Goal: Task Accomplishment & Management: Manage account settings

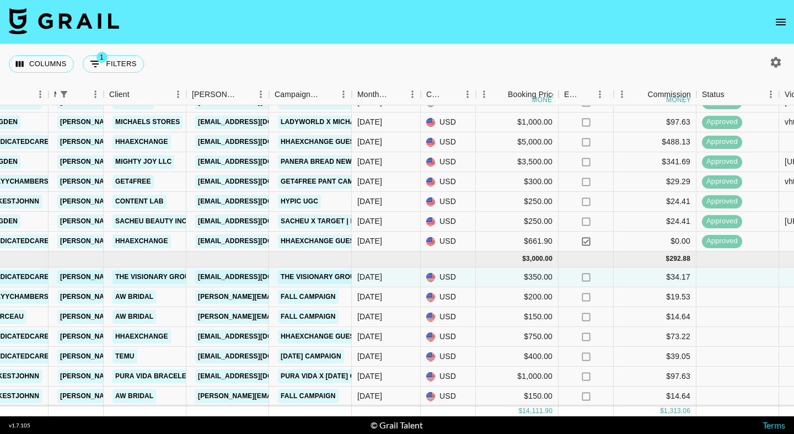
scroll to position [29, 263]
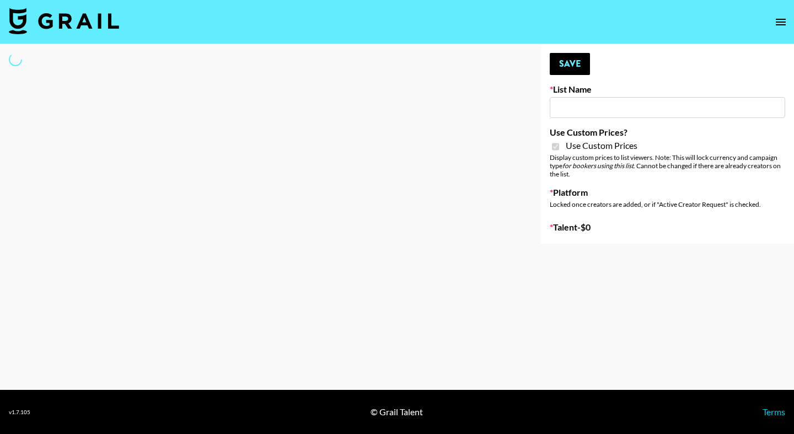
type input "Pretti Make-Up AI Assistant"
checkbox input "true"
select select "Brand"
type input "**Noschinko UGC**"
checkbox input "true"
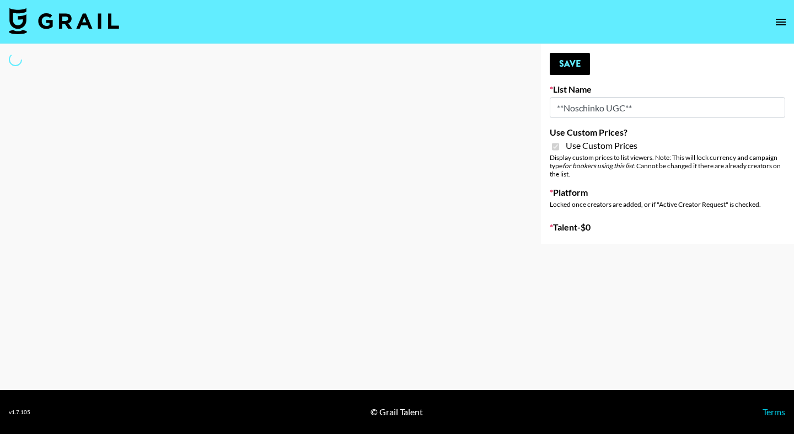
select select "Brand"
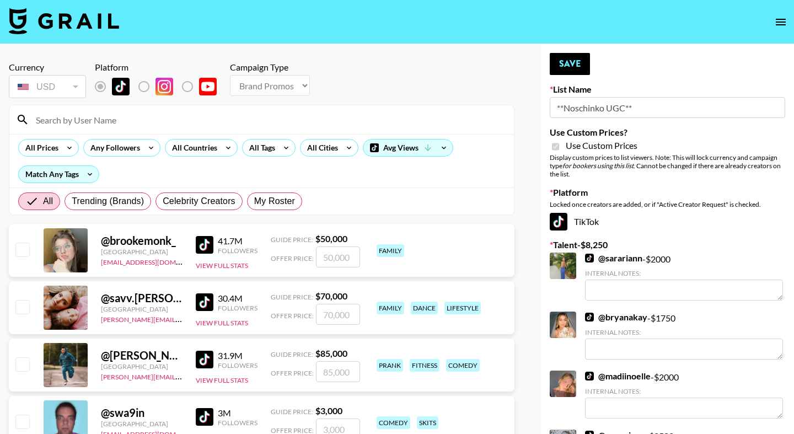
click at [160, 122] on input at bounding box center [268, 120] width 478 height 18
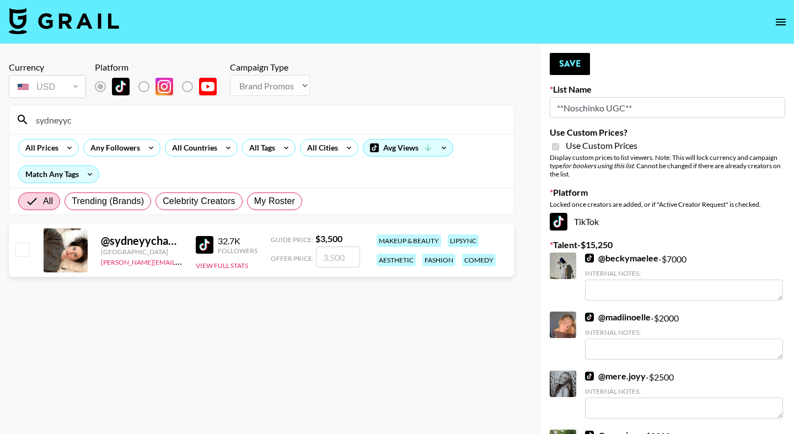
type input "sydneyyc"
click at [17, 252] on input "checkbox" at bounding box center [21, 249] width 13 height 13
checkbox input "true"
type input "3500"
checkbox input "false"
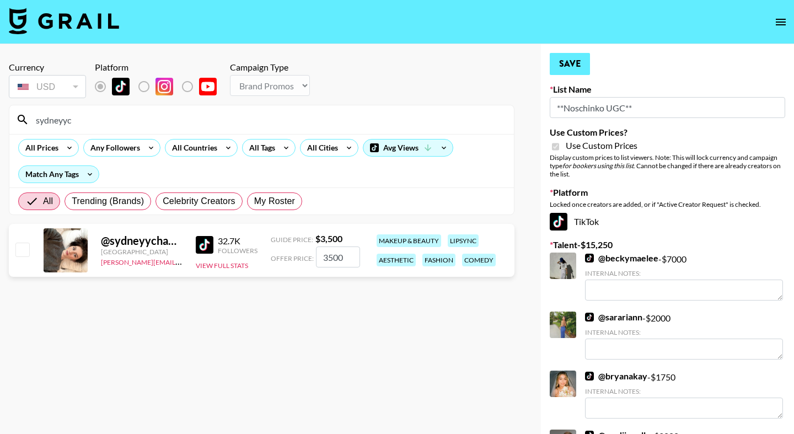
click at [574, 71] on button "Save" at bounding box center [570, 64] width 40 height 22
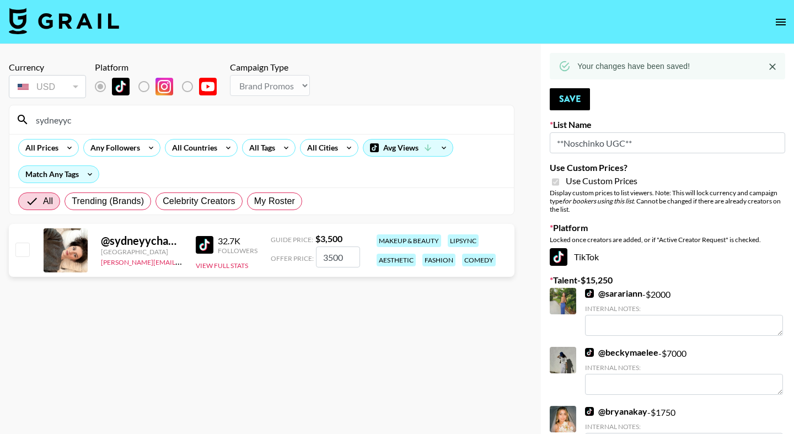
drag, startPoint x: 89, startPoint y: 121, endPoint x: 4, endPoint y: 113, distance: 85.9
click at [4, 114] on div "Currency USD USD ​ Platform Campaign Type Choose Type... Song Promos Brand Prom…" at bounding box center [261, 318] width 523 height 548
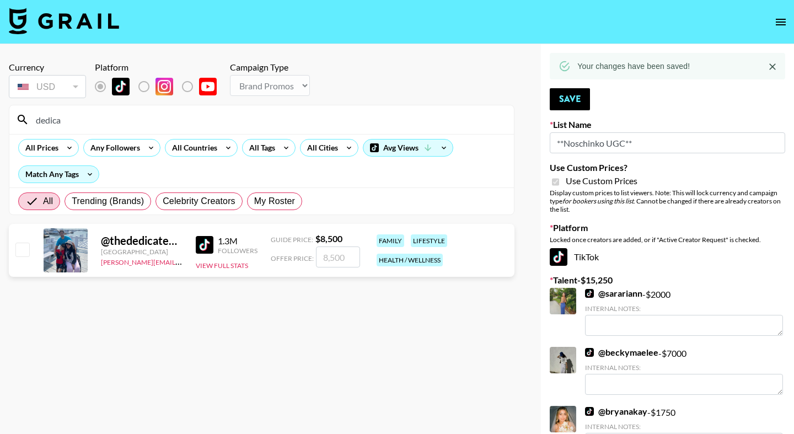
type input "dedica"
drag, startPoint x: 4, startPoint y: 113, endPoint x: 22, endPoint y: 251, distance: 139.6
click at [22, 251] on input "checkbox" at bounding box center [21, 249] width 13 height 13
checkbox input "true"
type input "8500"
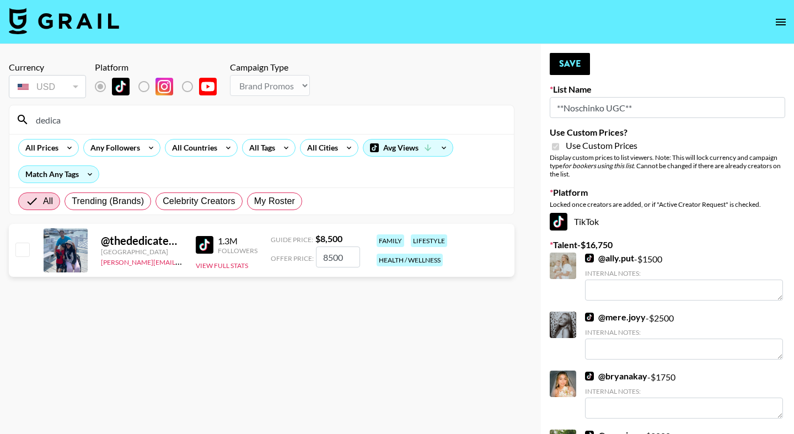
click at [21, 246] on input "checkbox" at bounding box center [21, 249] width 13 height 13
checkbox input "true"
click at [568, 66] on button "Save" at bounding box center [570, 64] width 40 height 22
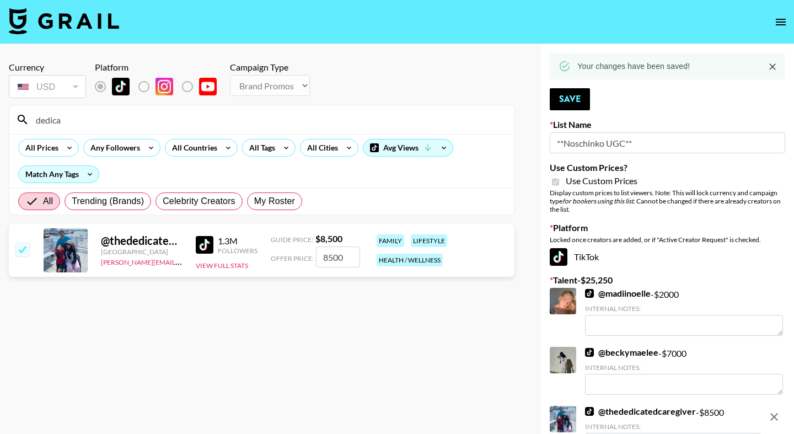
drag, startPoint x: 84, startPoint y: 120, endPoint x: 4, endPoint y: 119, distance: 80.0
click at [4, 119] on div "Currency USD USD ​ Platform Campaign Type Choose Type... Song Promos Brand Prom…" at bounding box center [261, 377] width 523 height 666
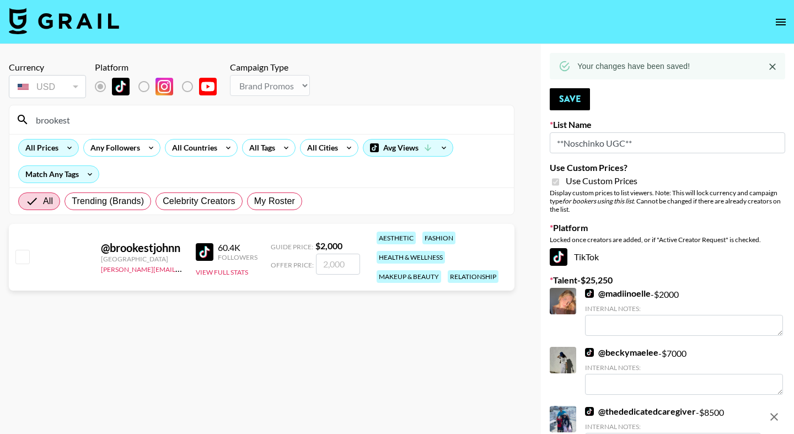
type input "brooks"
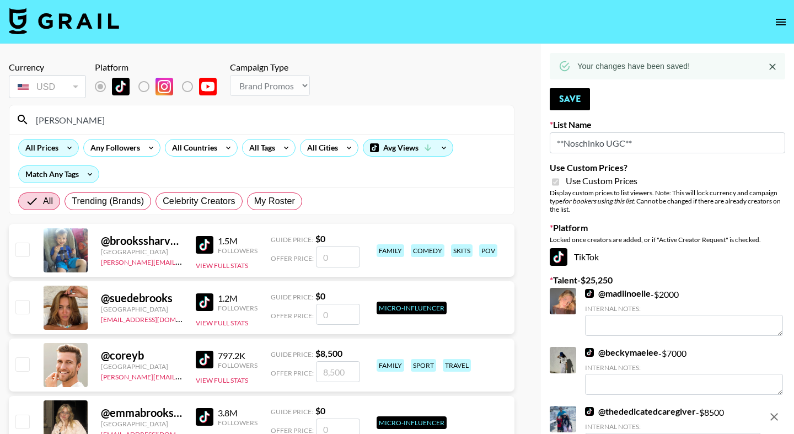
click at [18, 256] on input "checkbox" at bounding box center [21, 249] width 13 height 13
checkbox input "false"
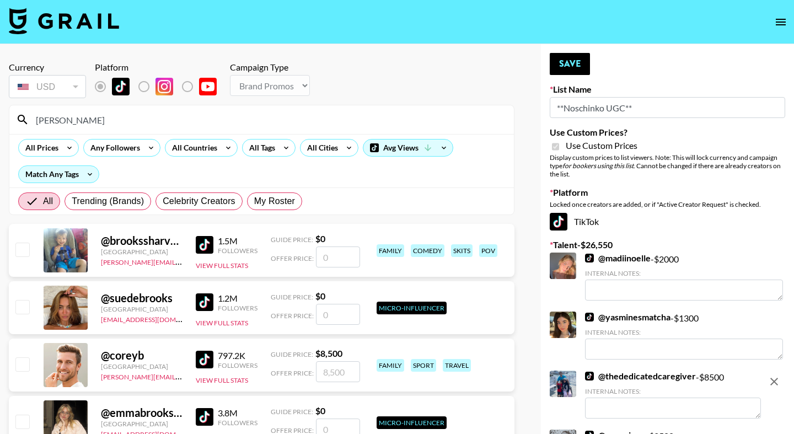
click at [97, 114] on input "brooks" at bounding box center [268, 120] width 478 height 18
drag, startPoint x: 57, startPoint y: 125, endPoint x: 4, endPoint y: 122, distance: 53.6
click at [4, 122] on div "Currency USD USD ​ Platform Campaign Type Choose Type... Song Promos Brand Prom…" at bounding box center [261, 418] width 523 height 748
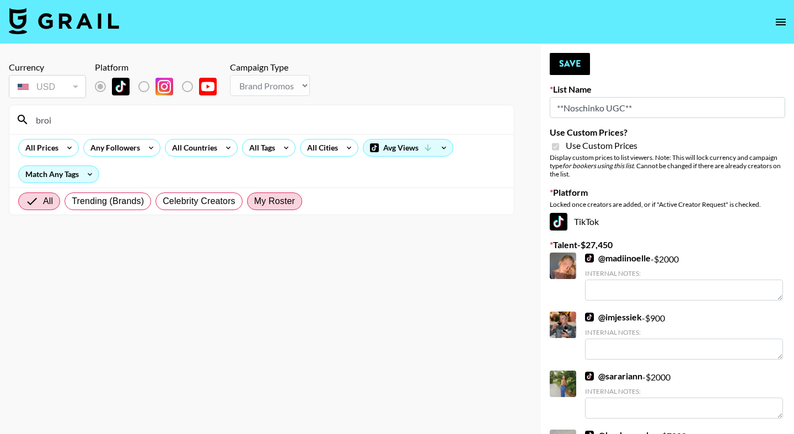
type input "broi"
click at [281, 205] on span "My Roster" at bounding box center [274, 201] width 41 height 13
click at [254, 201] on input "My Roster" at bounding box center [254, 201] width 0 height 0
radio input "true"
click at [89, 117] on input "broi" at bounding box center [268, 120] width 478 height 18
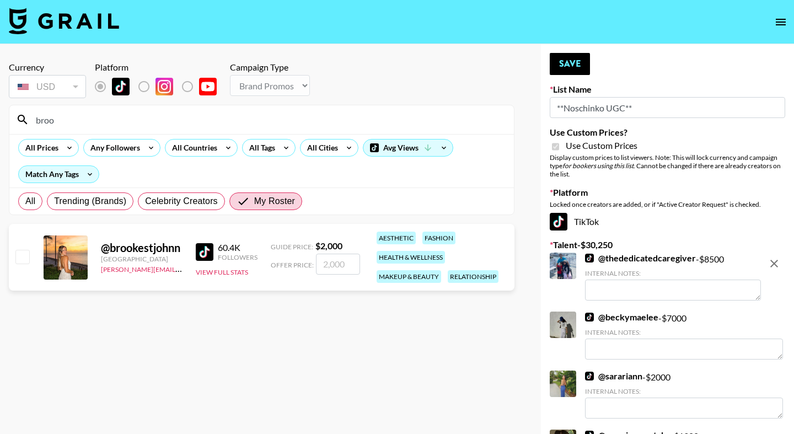
type input "broo"
click at [25, 258] on input "checkbox" at bounding box center [21, 256] width 13 height 13
checkbox input "true"
type input "2000"
click at [572, 60] on button "Save" at bounding box center [570, 64] width 40 height 22
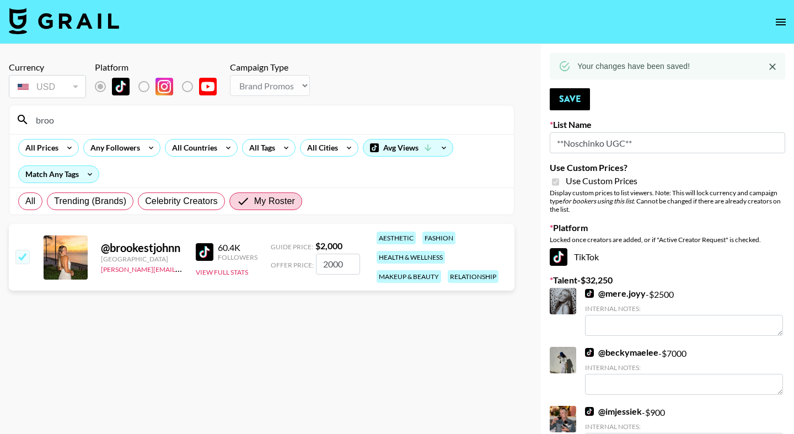
drag, startPoint x: 94, startPoint y: 116, endPoint x: 4, endPoint y: 113, distance: 90.5
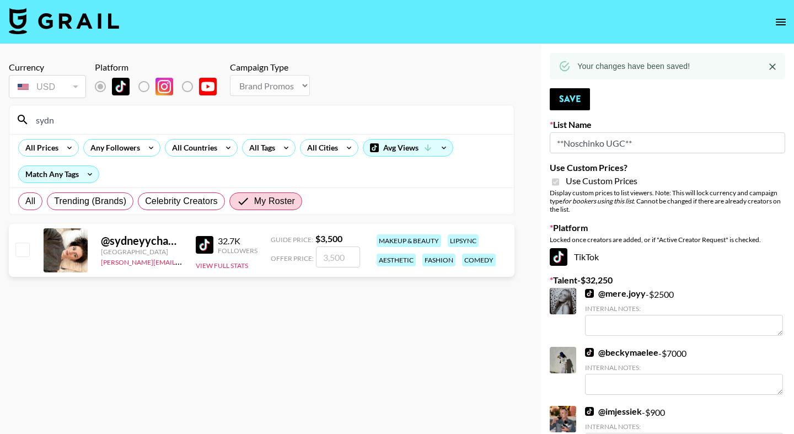
type input "Sydney"
drag, startPoint x: 4, startPoint y: 113, endPoint x: 22, endPoint y: 256, distance: 145.1
click at [22, 256] on input "checkbox" at bounding box center [21, 249] width 13 height 13
checkbox input "true"
type input "3500"
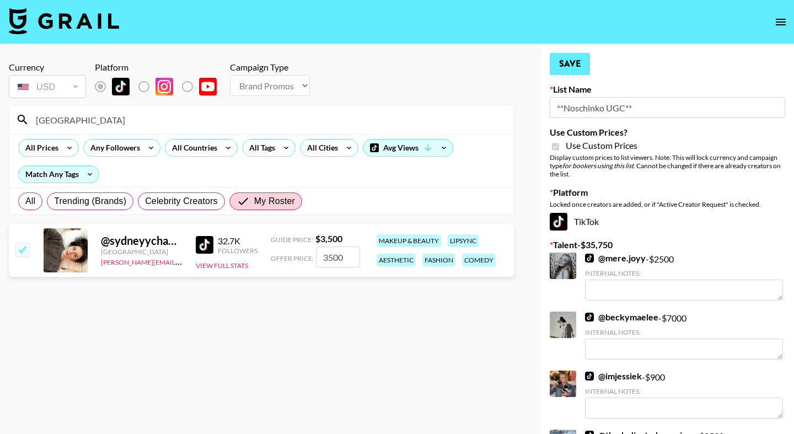
click at [573, 66] on button "Save" at bounding box center [570, 64] width 40 height 22
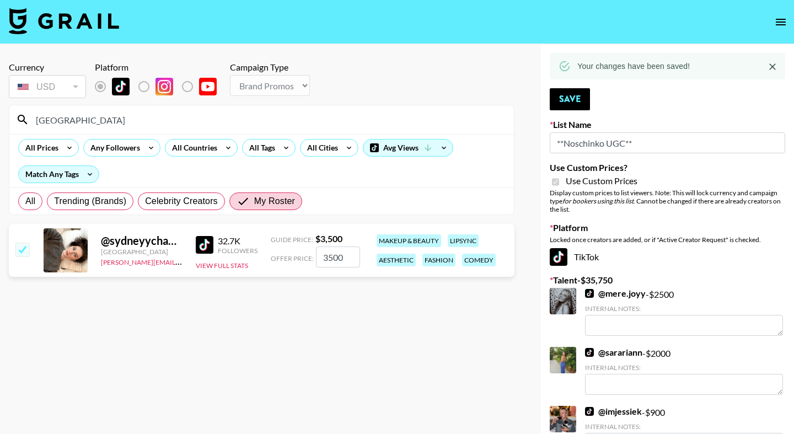
drag, startPoint x: 86, startPoint y: 124, endPoint x: 4, endPoint y: 114, distance: 82.7
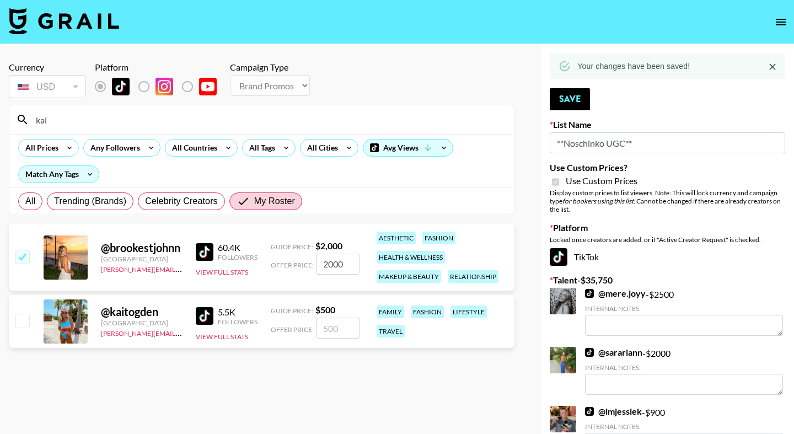
type input "kait"
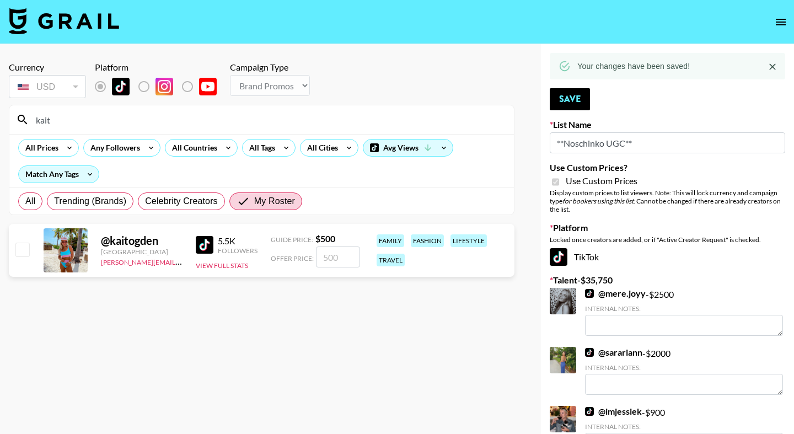
type textarea "Wellness, Fitness ,"
type input "kait"
click at [20, 250] on input "checkbox" at bounding box center [21, 249] width 13 height 13
checkbox input "true"
type input "500"
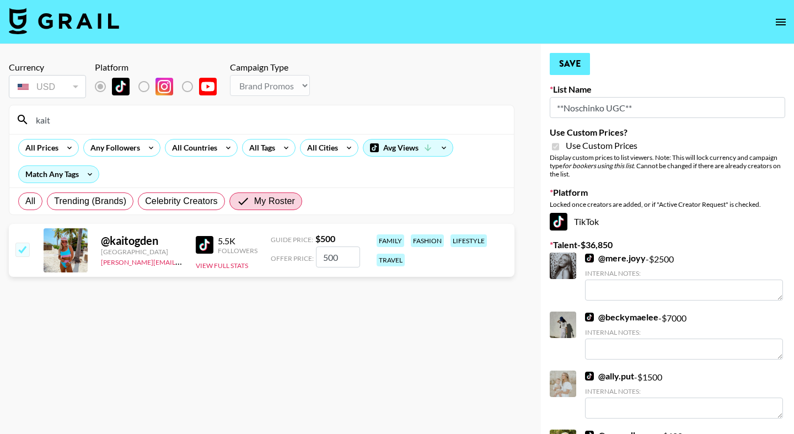
click at [569, 62] on button "Save" at bounding box center [570, 64] width 40 height 22
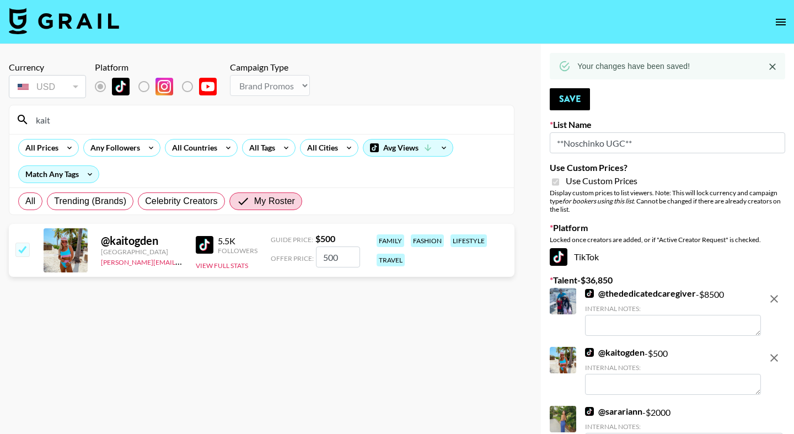
drag, startPoint x: 62, startPoint y: 116, endPoint x: 4, endPoint y: 116, distance: 58.5
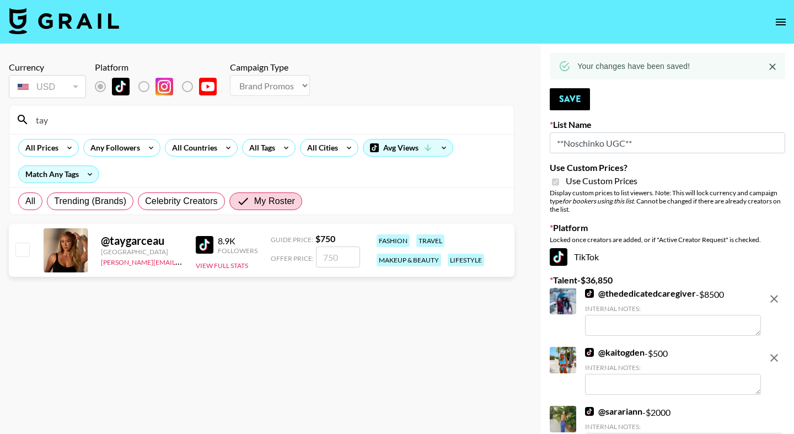
type input "tay"
click at [18, 250] on input "checkbox" at bounding box center [21, 249] width 13 height 13
checkbox input "true"
type input "750"
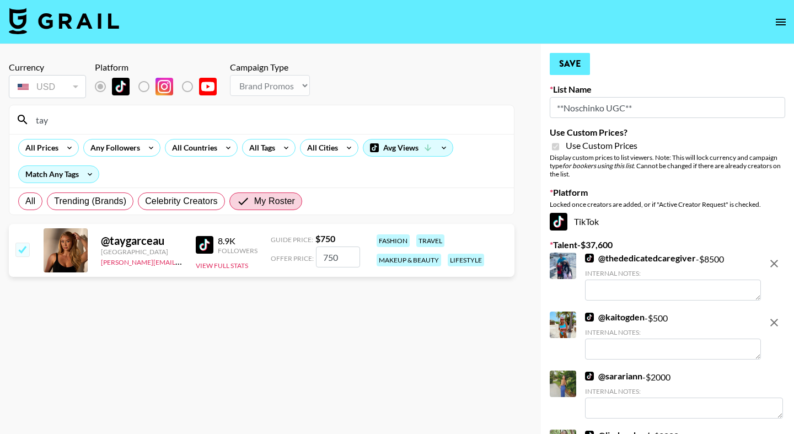
click at [576, 67] on button "Save" at bounding box center [570, 64] width 40 height 22
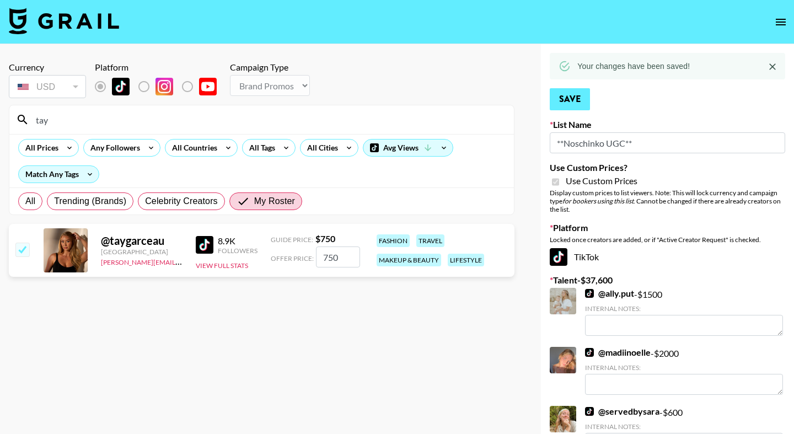
click at [577, 94] on button "Save" at bounding box center [570, 99] width 40 height 22
drag, startPoint x: 652, startPoint y: 141, endPoint x: 484, endPoint y: 142, distance: 167.7
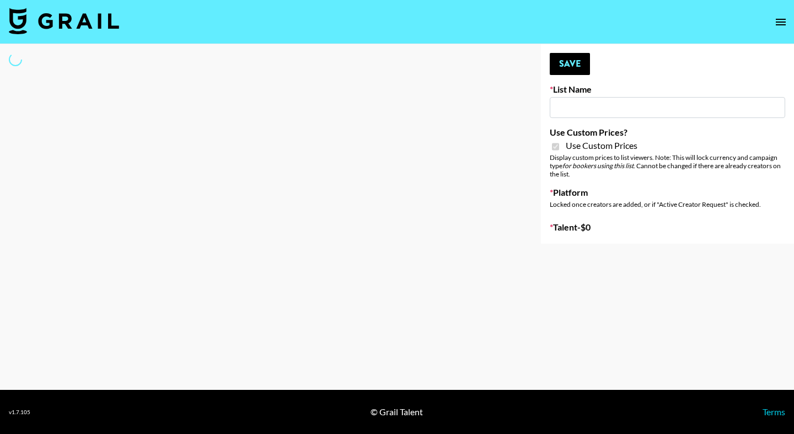
type input "Hetras"
checkbox input "true"
select select "Brand"
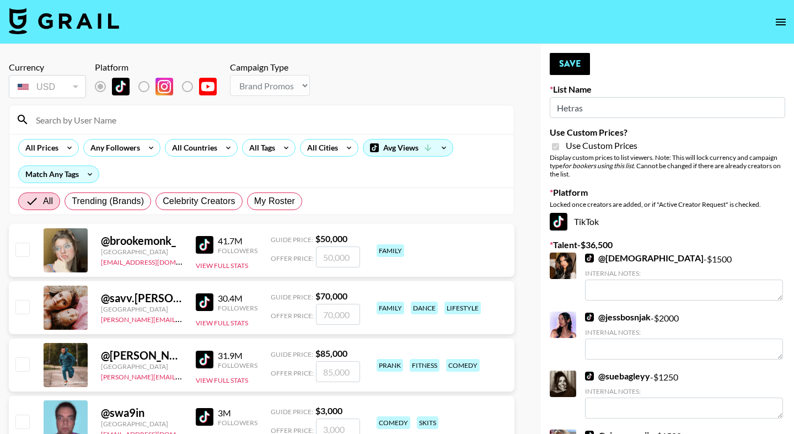
click at [240, 122] on input at bounding box center [268, 120] width 478 height 18
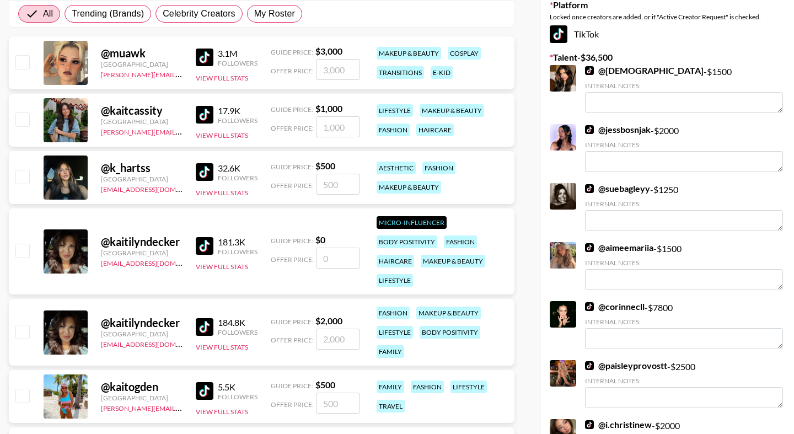
scroll to position [299, 0]
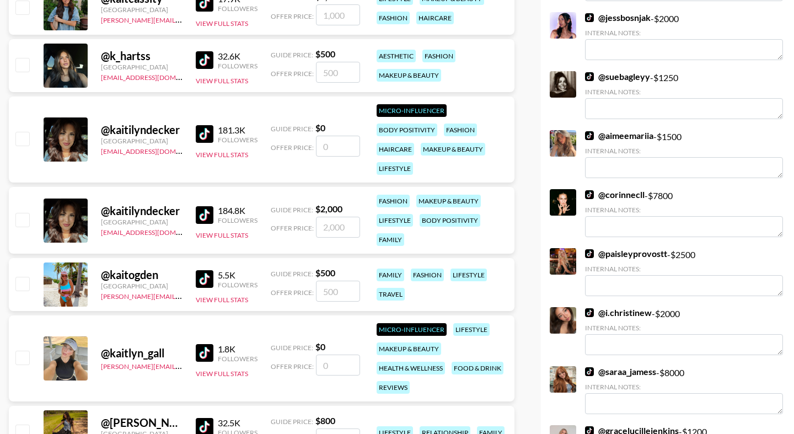
type input "kait"
click at [22, 281] on input "checkbox" at bounding box center [21, 283] width 13 height 13
checkbox input "true"
type input "500"
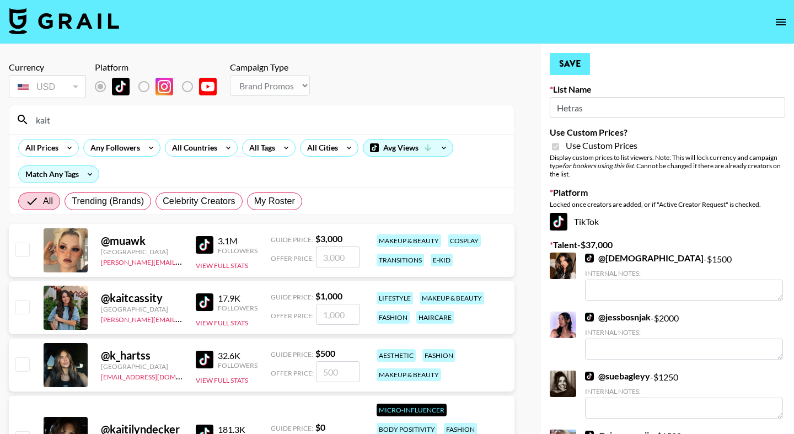
scroll to position [0, 0]
click at [580, 63] on button "Save" at bounding box center [570, 64] width 40 height 22
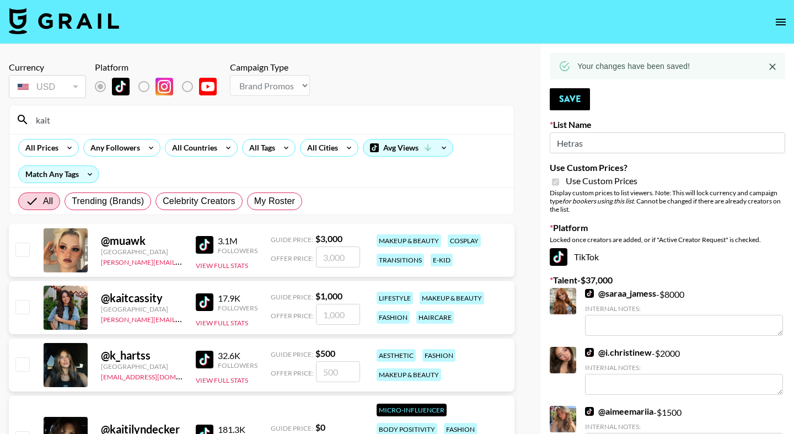
drag, startPoint x: 109, startPoint y: 126, endPoint x: 4, endPoint y: 119, distance: 105.6
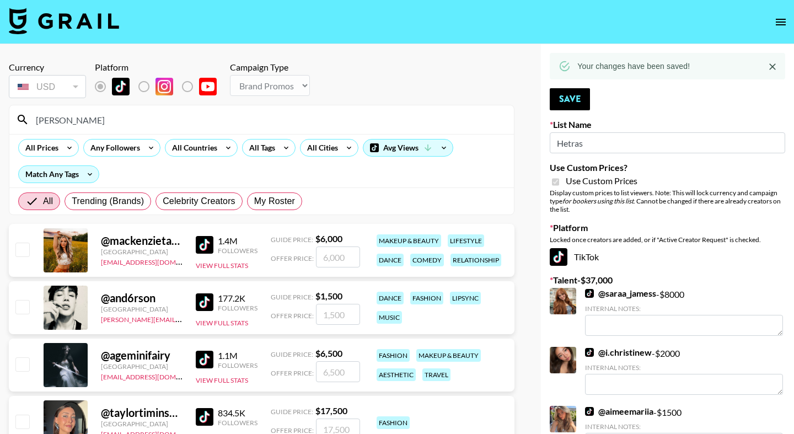
type input "Taylor"
drag, startPoint x: 21, startPoint y: 281, endPoint x: 285, endPoint y: 201, distance: 275.5
click at [285, 201] on span "My Roster" at bounding box center [274, 201] width 41 height 13
click at [254, 201] on input "My Roster" at bounding box center [254, 201] width 0 height 0
radio input "true"
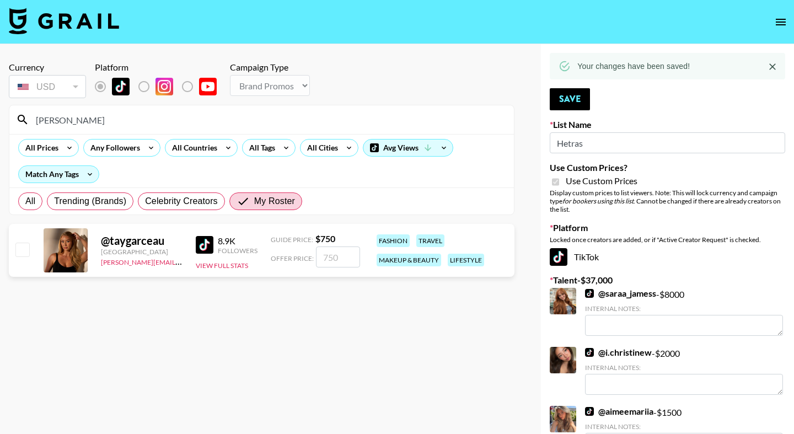
click at [21, 252] on input "checkbox" at bounding box center [21, 249] width 13 height 13
checkbox input "true"
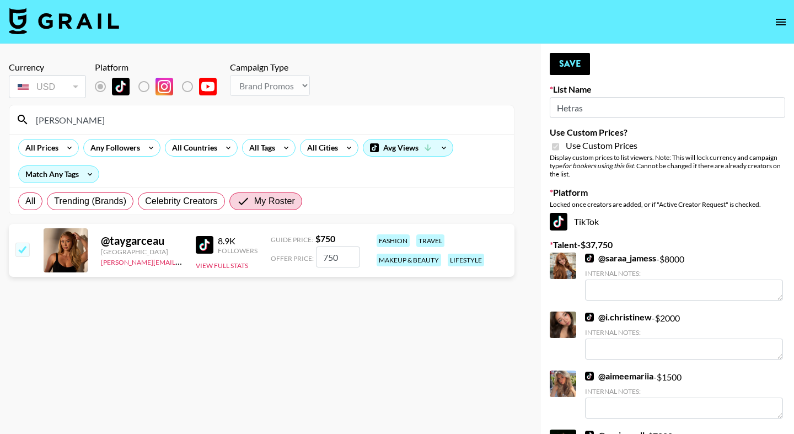
type input "750"
click at [580, 62] on button "Save" at bounding box center [570, 64] width 40 height 22
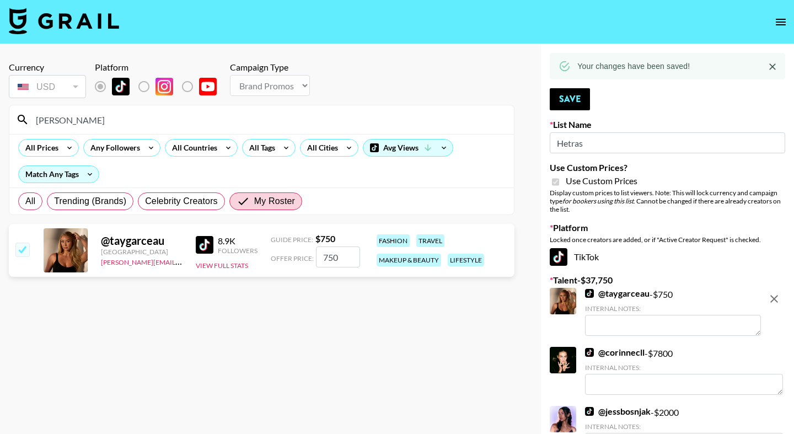
drag, startPoint x: 71, startPoint y: 125, endPoint x: 4, endPoint y: 113, distance: 68.3
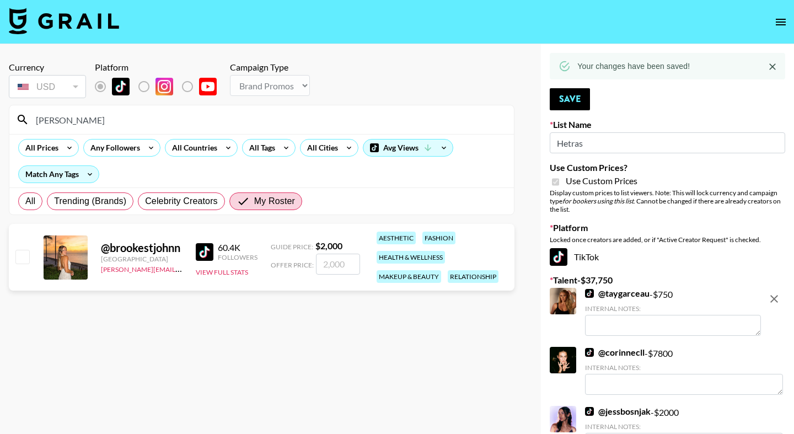
type input "Brooke"
drag, startPoint x: 4, startPoint y: 135, endPoint x: 24, endPoint y: 255, distance: 122.4
click at [24, 255] on input "checkbox" at bounding box center [21, 256] width 13 height 13
checkbox input "true"
type input "2000"
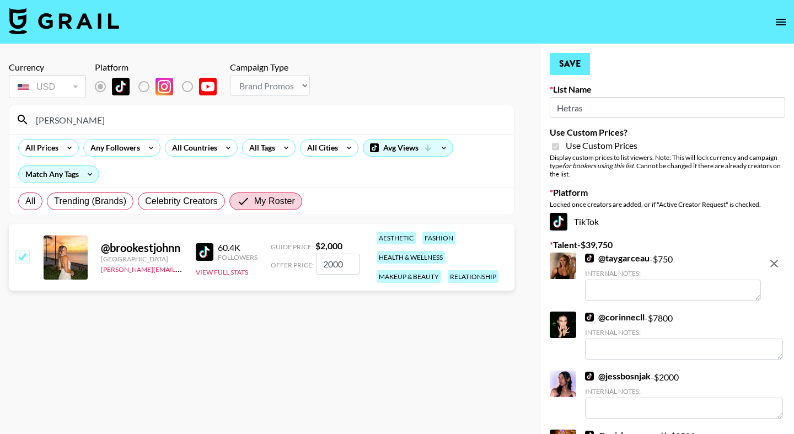
click at [577, 61] on button "Save" at bounding box center [570, 64] width 40 height 22
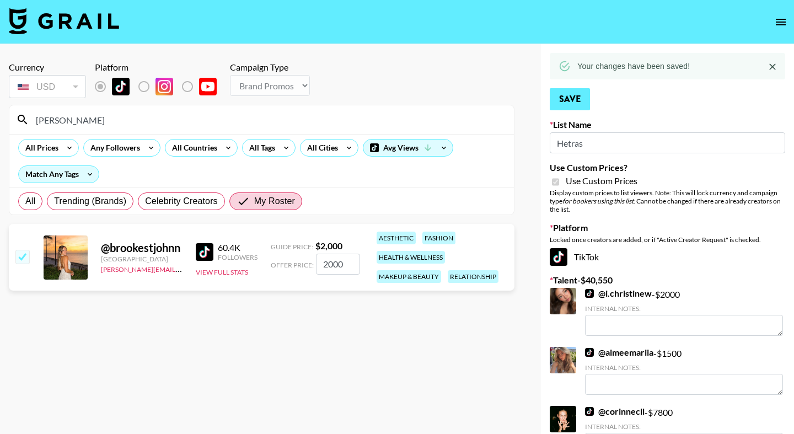
click at [571, 105] on button "Save" at bounding box center [570, 99] width 40 height 22
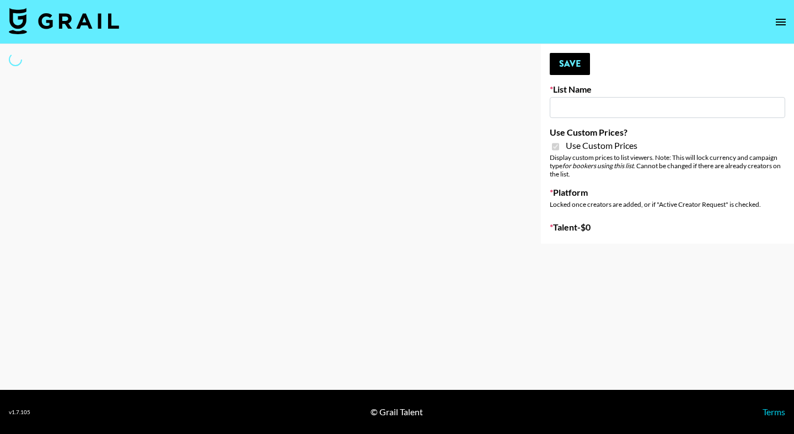
type input "LISEN Watch"
checkbox input "true"
select select "Brand"
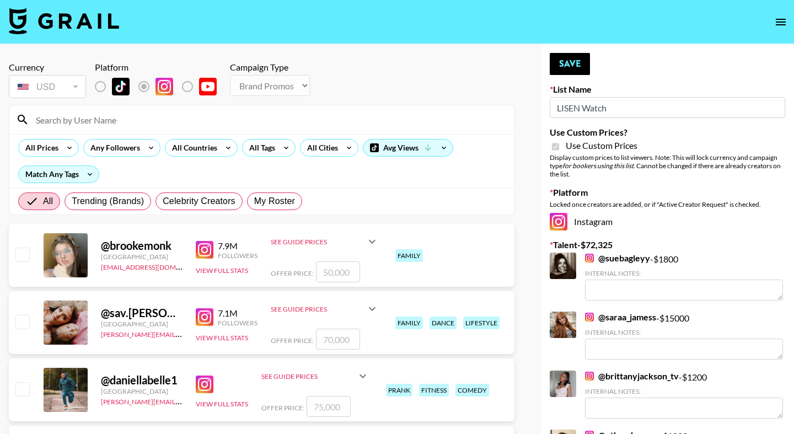
click at [191, 124] on input at bounding box center [268, 120] width 478 height 18
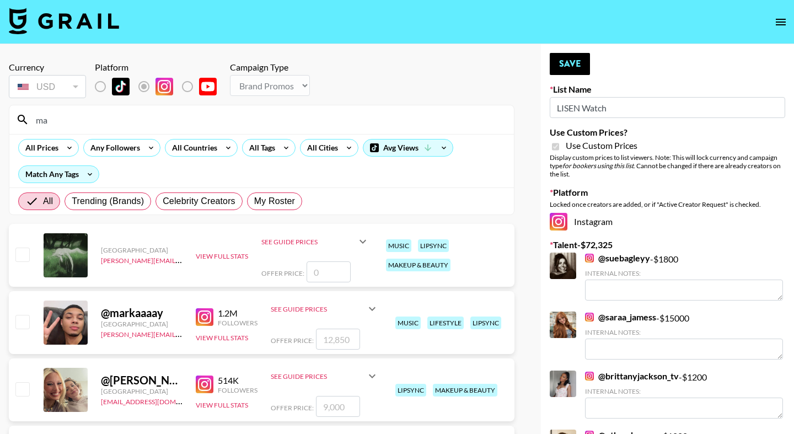
type input "m"
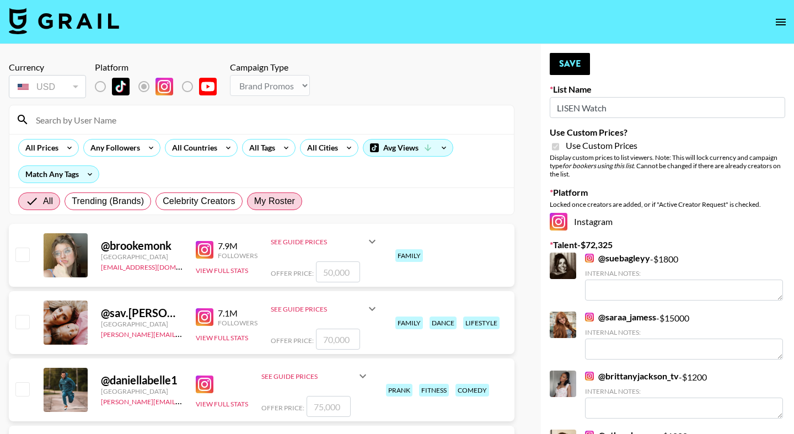
click at [291, 197] on span "My Roster" at bounding box center [274, 201] width 41 height 13
click at [254, 201] on input "My Roster" at bounding box center [254, 201] width 0 height 0
radio input "true"
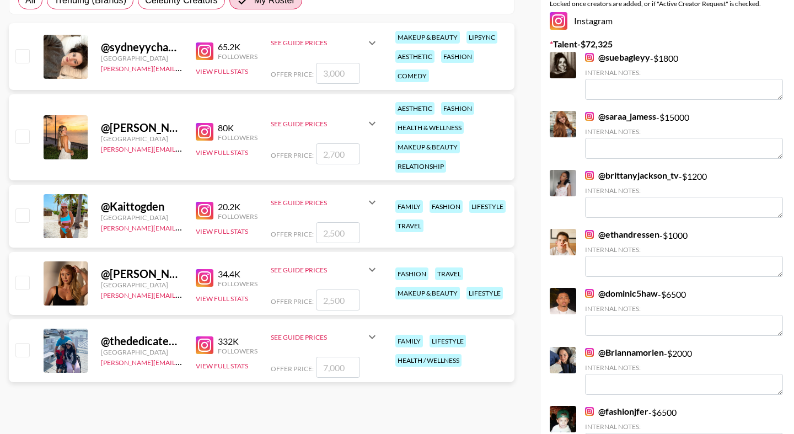
scroll to position [205, 0]
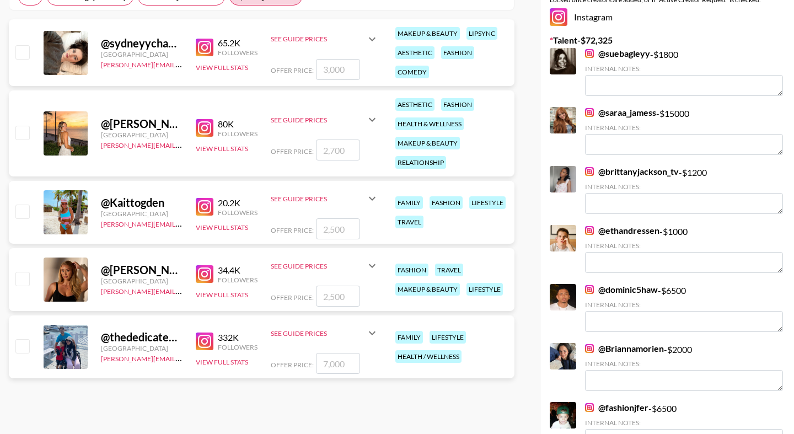
click at [24, 347] on input "checkbox" at bounding box center [21, 345] width 13 height 13
checkbox input "true"
type input "7000"
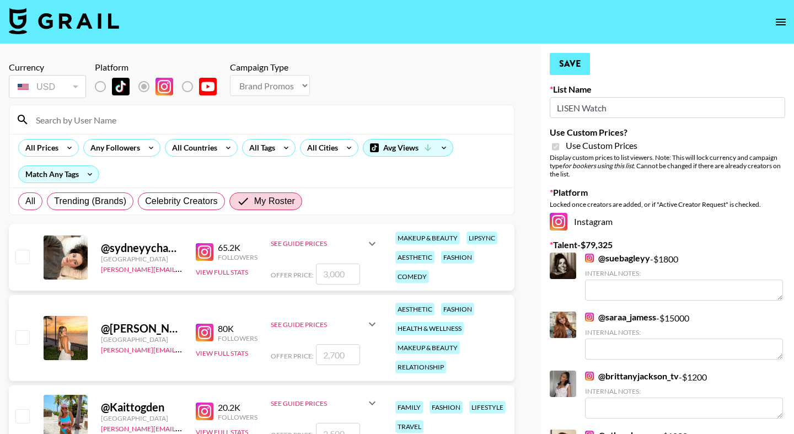
scroll to position [0, 0]
click at [574, 65] on button "Save" at bounding box center [570, 64] width 40 height 22
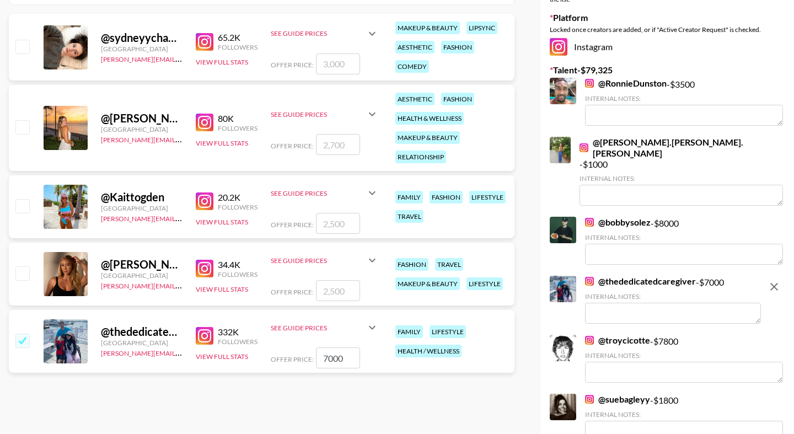
scroll to position [219, 0]
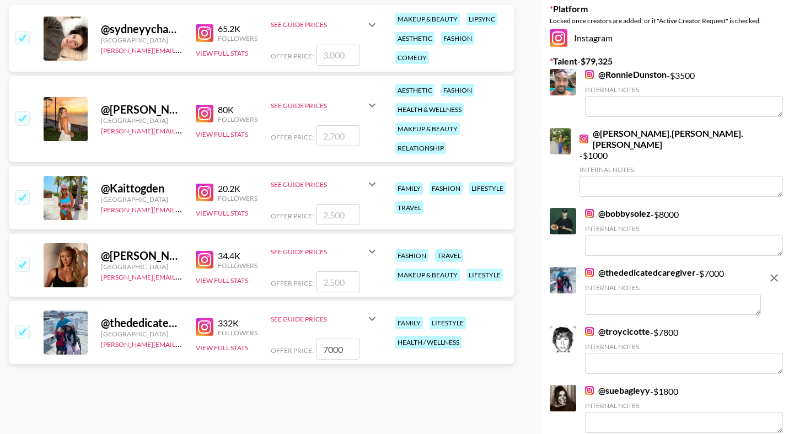
checkbox input "true"
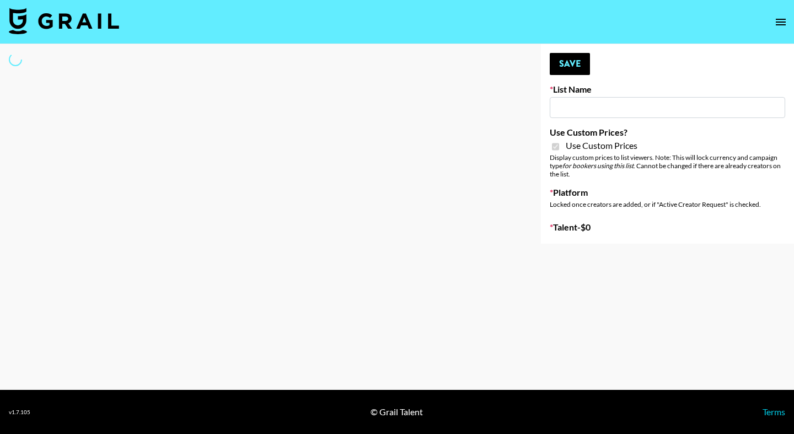
type input "LISEN Watch"
checkbox input "true"
select select "Brand"
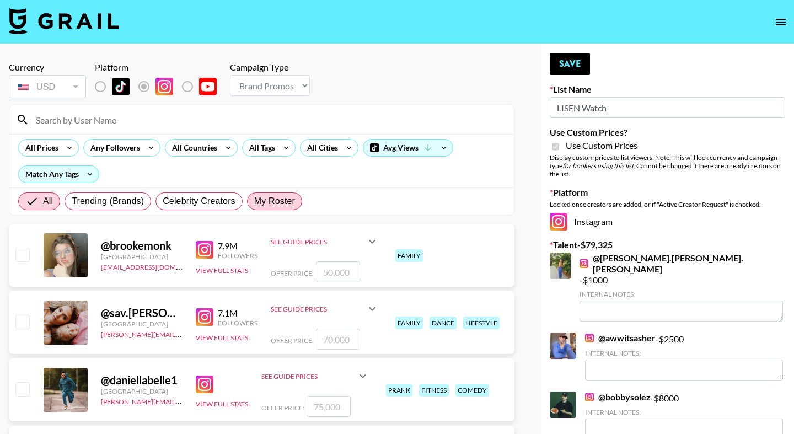
click at [266, 200] on span "My Roster" at bounding box center [274, 201] width 41 height 13
click at [254, 201] on input "My Roster" at bounding box center [254, 201] width 0 height 0
radio input "true"
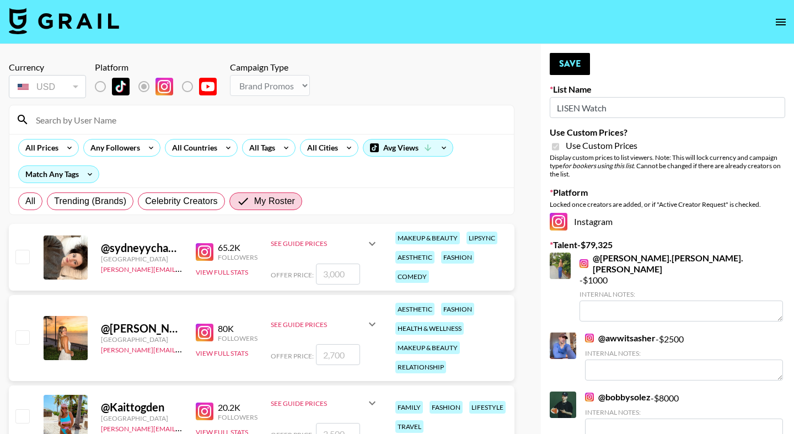
click at [25, 255] on input "checkbox" at bounding box center [21, 256] width 13 height 13
checkbox input "true"
type input "3000"
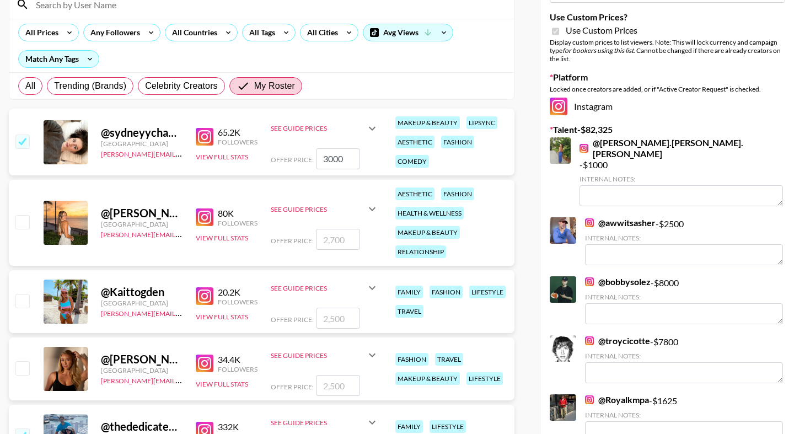
scroll to position [117, 0]
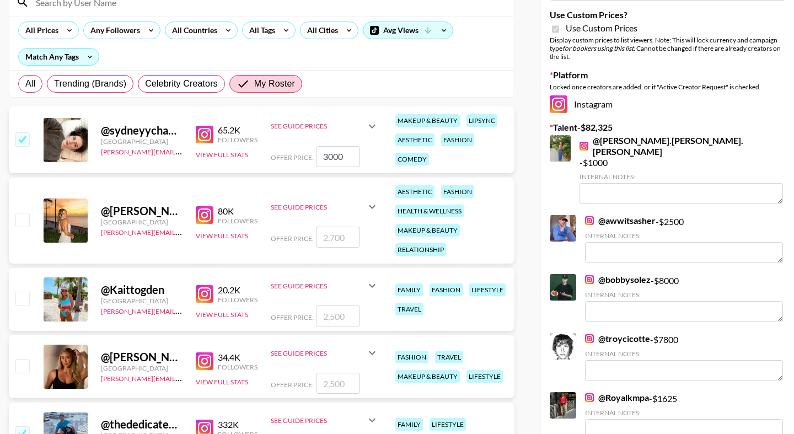
click at [24, 216] on input "checkbox" at bounding box center [21, 219] width 13 height 13
checkbox input "true"
type input "2700"
click at [23, 301] on input "checkbox" at bounding box center [21, 298] width 13 height 13
checkbox input "true"
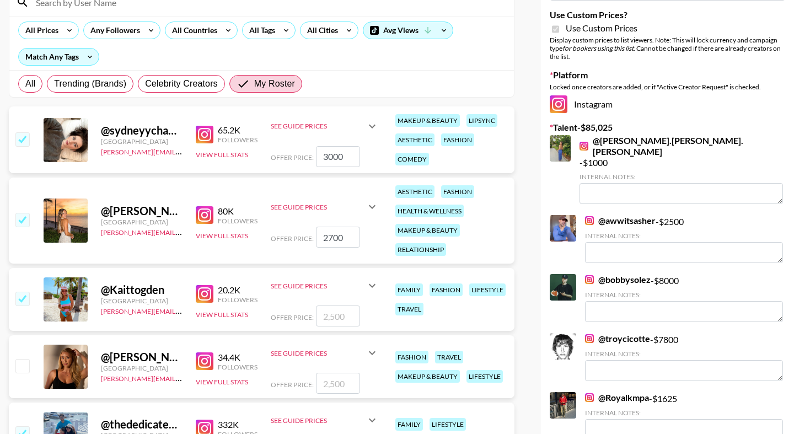
type input "2500"
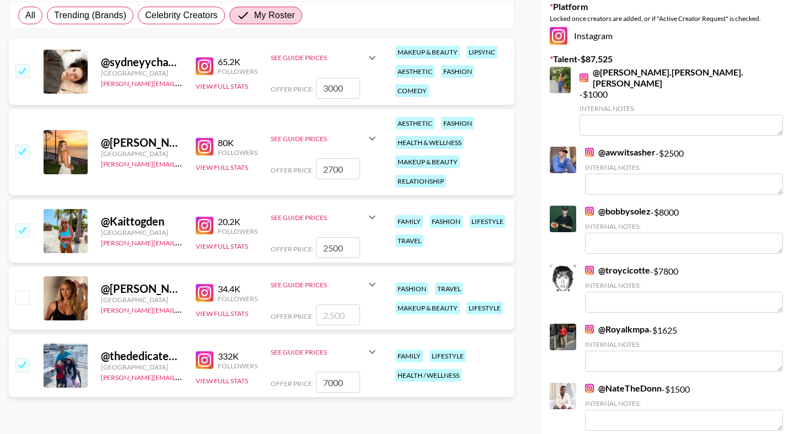
scroll to position [188, 0]
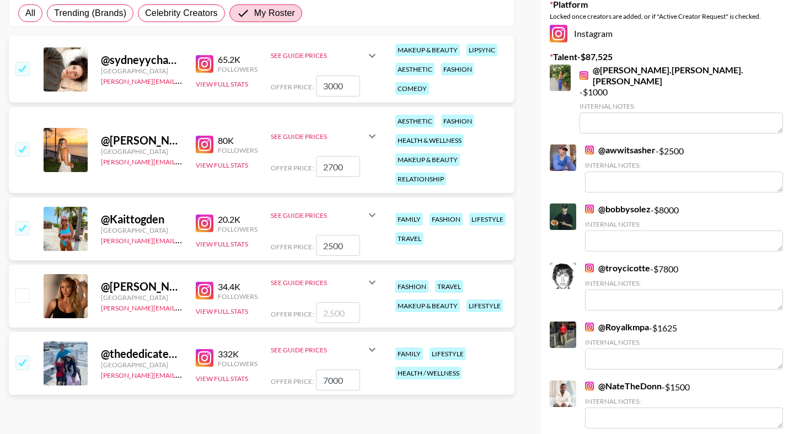
click at [19, 296] on input "checkbox" at bounding box center [21, 294] width 13 height 13
checkbox input "true"
type input "2500"
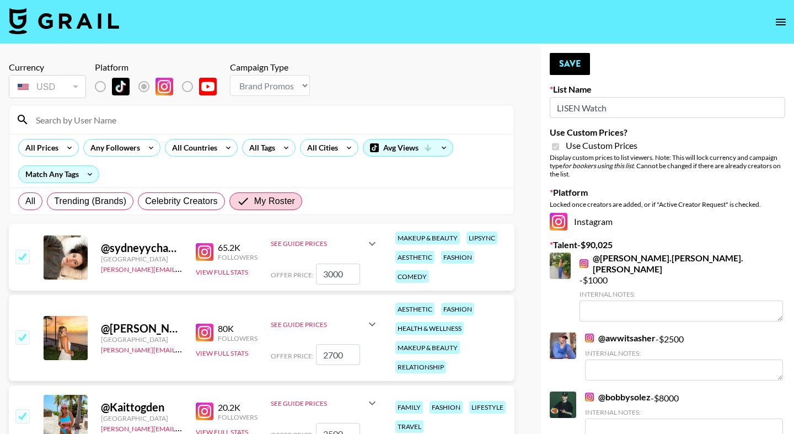
scroll to position [0, 0]
click at [568, 69] on button "Save" at bounding box center [570, 64] width 40 height 22
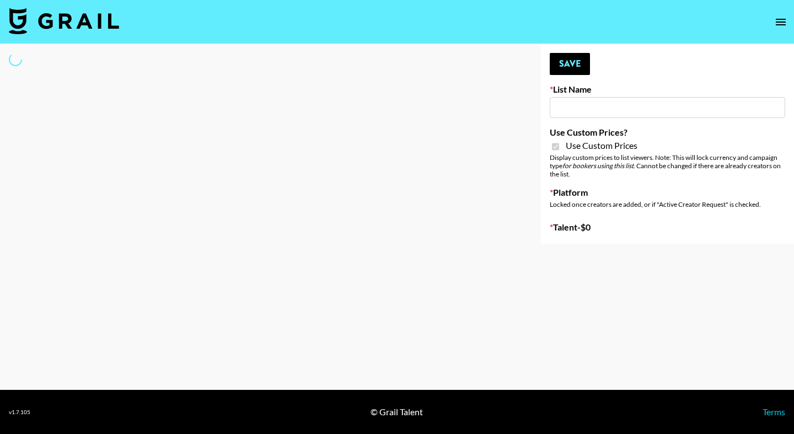
type input "LISEN Watch"
checkbox input "true"
select select "Brand"
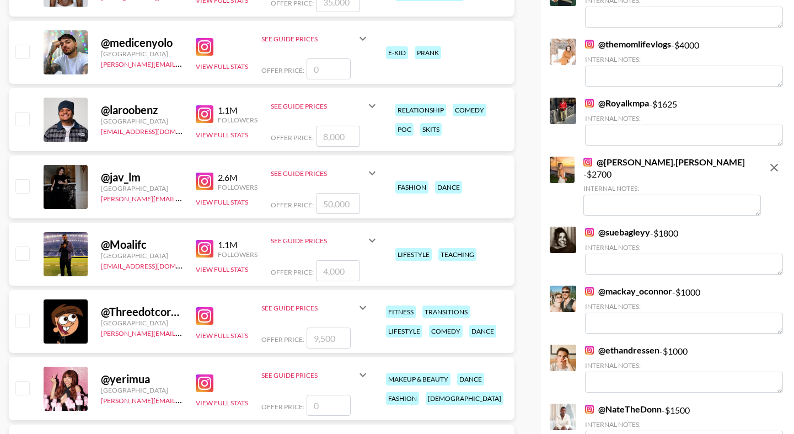
scroll to position [849, 0]
